Goal: Task Accomplishment & Management: Complete application form

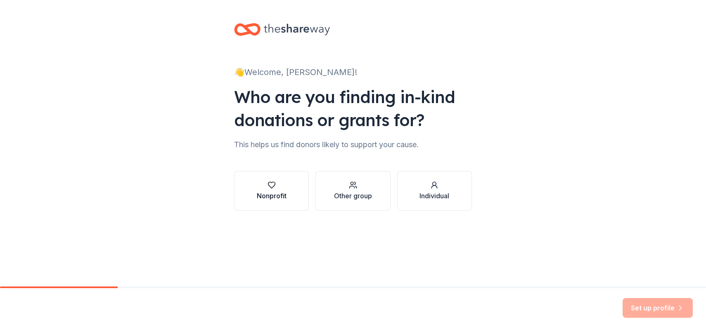
click at [283, 194] on div "Nonprofit" at bounding box center [272, 196] width 30 height 10
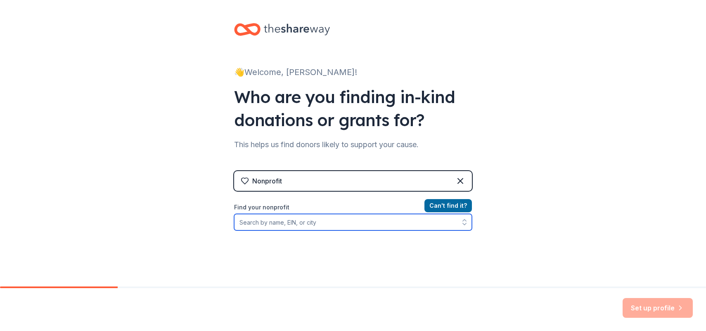
click at [413, 227] on input "Find your nonprofit" at bounding box center [353, 222] width 238 height 17
click at [358, 230] on input "[GEOGRAPHIC_DATA] P" at bounding box center [353, 222] width 238 height 17
drag, startPoint x: 353, startPoint y: 228, endPoint x: 310, endPoint y: 221, distance: 43.1
click at [308, 222] on input "[GEOGRAPHIC_DATA] P" at bounding box center [353, 222] width 238 height 17
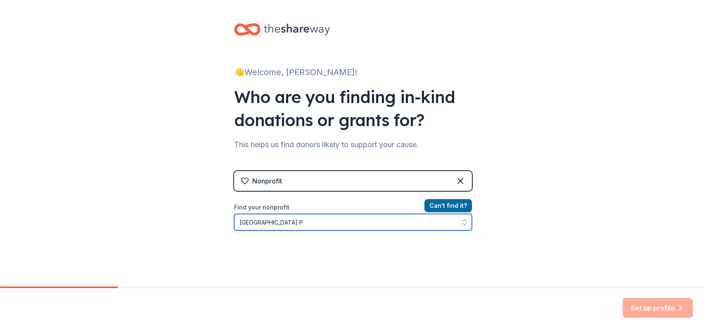
type input "Chatham Grove Elementa"
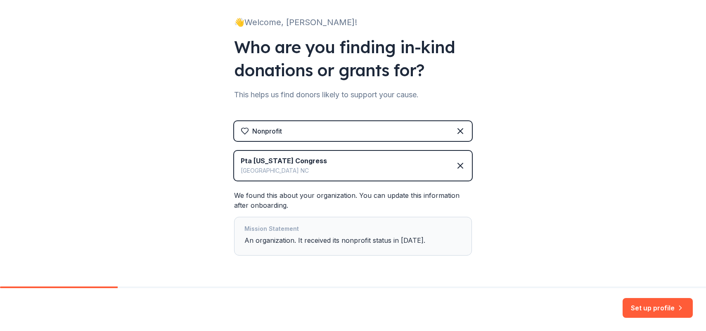
scroll to position [75, 0]
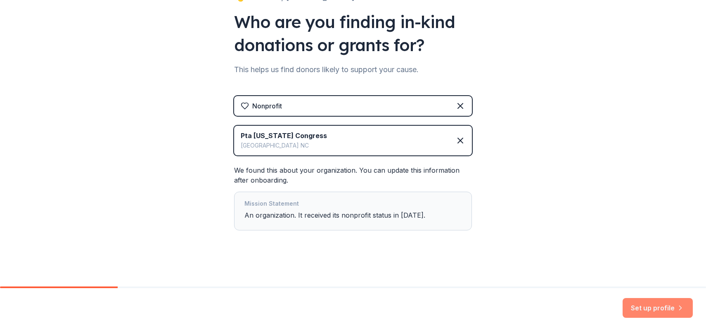
click at [631, 307] on button "Set up profile" at bounding box center [658, 308] width 70 height 20
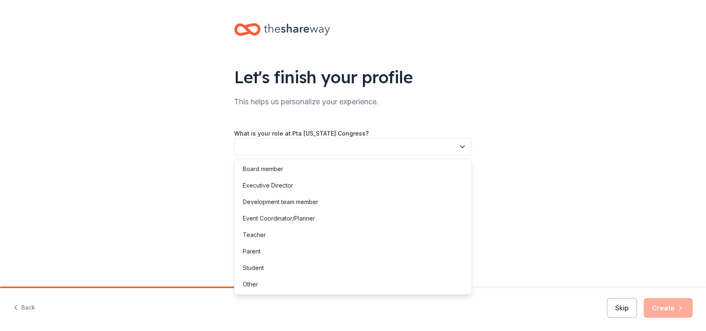
click at [464, 148] on icon "button" at bounding box center [462, 147] width 8 height 8
click at [388, 256] on div "Parent" at bounding box center [353, 252] width 234 height 17
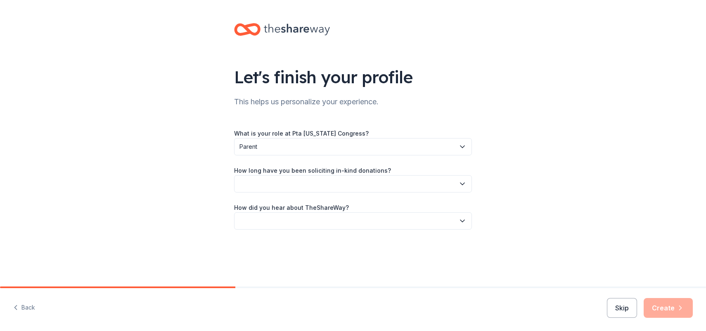
click at [404, 188] on button "button" at bounding box center [353, 183] width 238 height 17
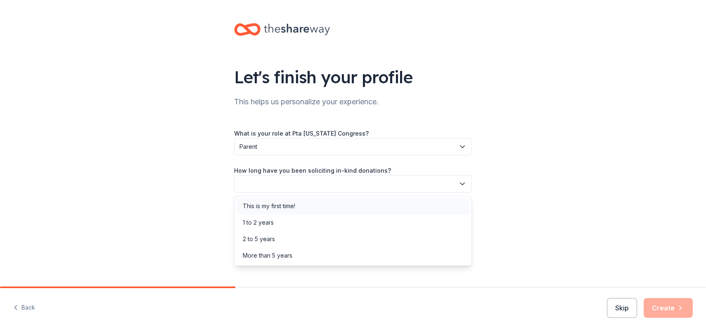
click at [395, 201] on div "This is my first time!" at bounding box center [353, 206] width 234 height 17
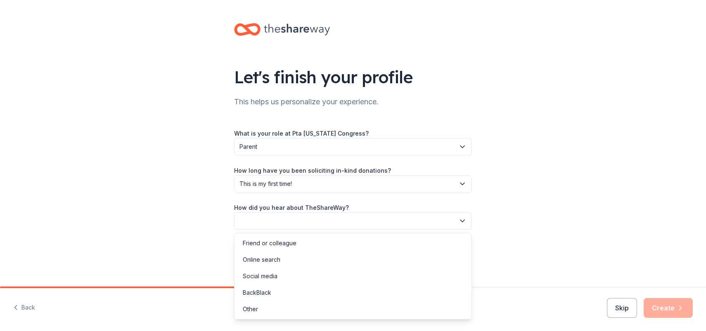
click at [393, 222] on button "button" at bounding box center [353, 221] width 238 height 17
drag, startPoint x: 357, startPoint y: 297, endPoint x: 357, endPoint y: 307, distance: 9.9
click at [357, 307] on div "Friend or colleague Online search Social media BackBlack Other" at bounding box center [353, 276] width 238 height 87
click at [357, 308] on div "Other" at bounding box center [353, 309] width 234 height 17
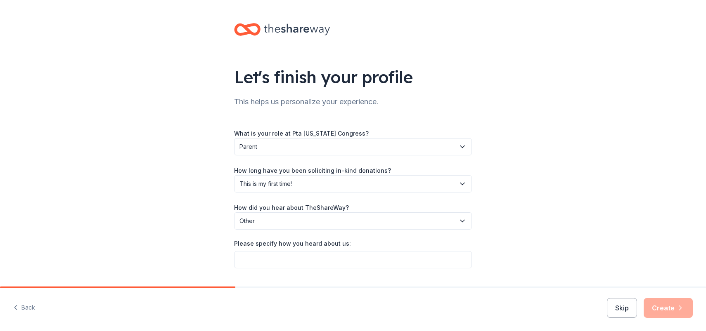
scroll to position [21, 0]
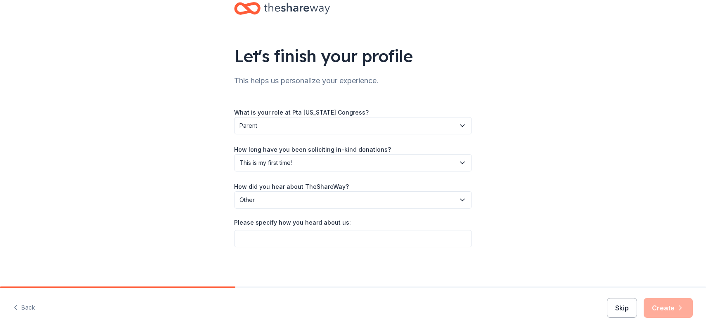
click at [621, 306] on button "Skip" at bounding box center [622, 308] width 30 height 20
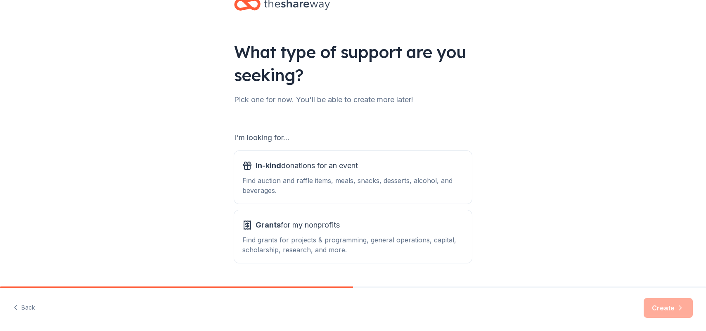
scroll to position [46, 0]
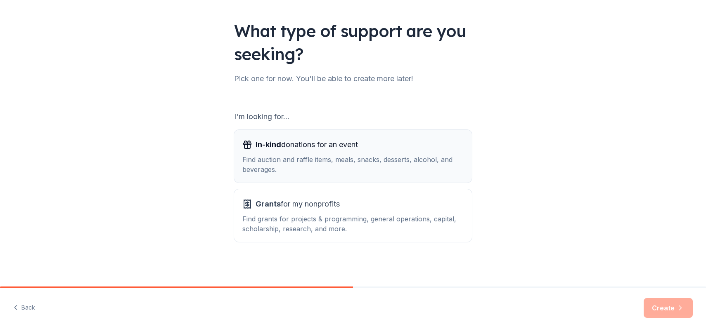
click at [376, 156] on div "Find auction and raffle items, meals, snacks, desserts, alcohol, and beverages." at bounding box center [352, 165] width 221 height 20
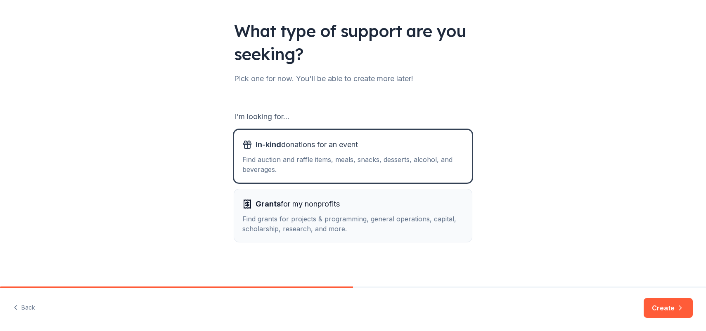
click at [360, 208] on div "Grants for my nonprofits" at bounding box center [352, 204] width 221 height 13
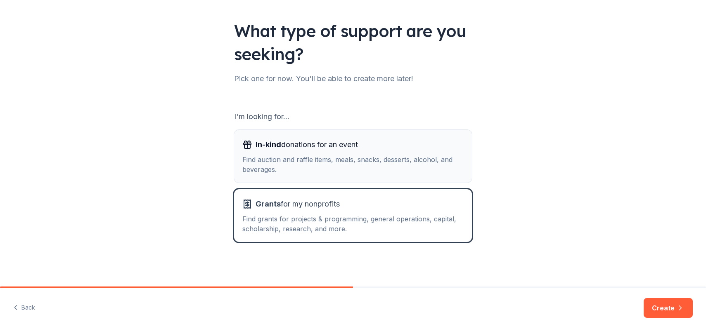
click at [403, 157] on div "Find auction and raffle items, meals, snacks, desserts, alcohol, and beverages." at bounding box center [352, 165] width 221 height 20
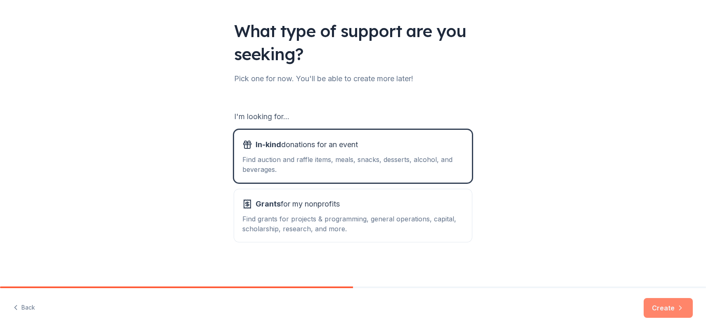
click at [661, 305] on button "Create" at bounding box center [668, 308] width 49 height 20
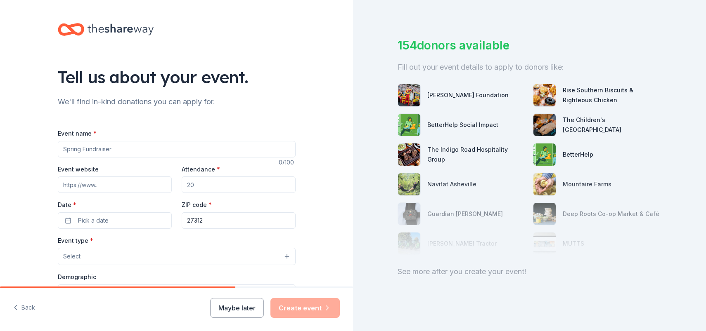
click at [209, 156] on input "Event name *" at bounding box center [177, 149] width 238 height 17
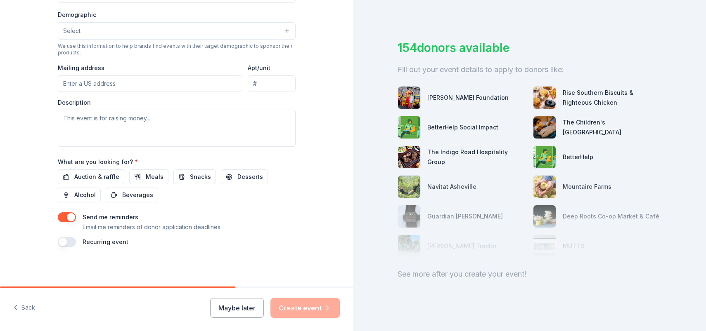
scroll to position [29, 0]
